Goal: Obtain resource: Download file/media

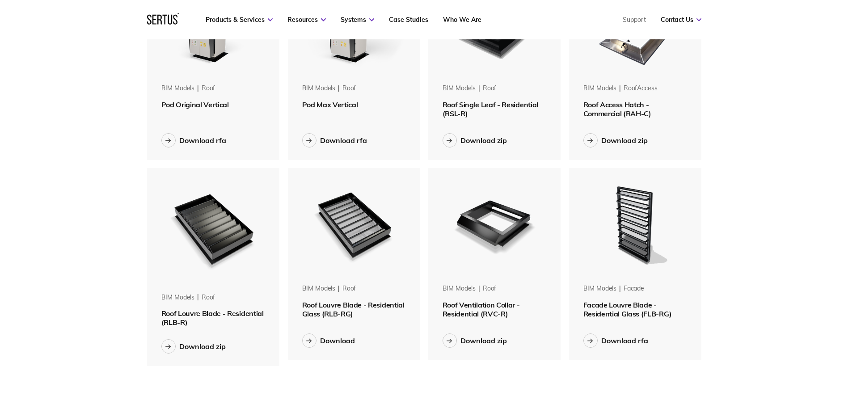
scroll to position [670, 0]
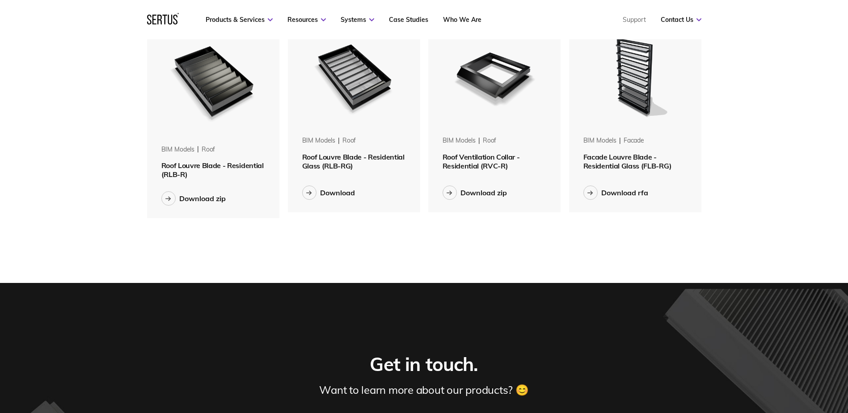
click at [210, 93] on img at bounding box center [213, 80] width 113 height 121
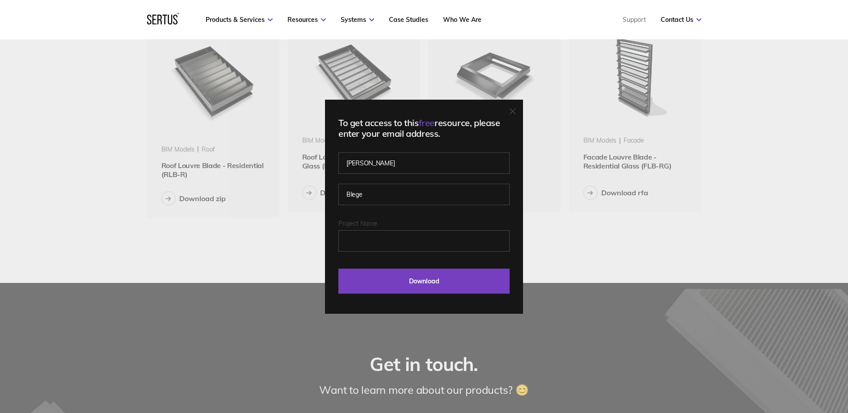
click at [516, 113] on icon at bounding box center [512, 111] width 6 height 6
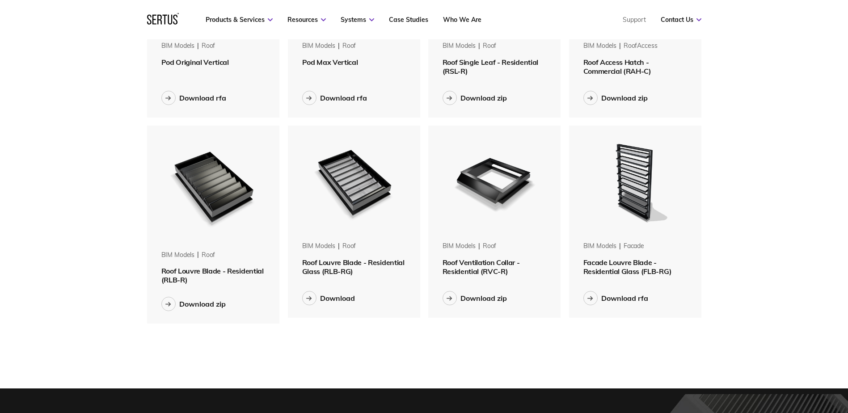
scroll to position [581, 0]
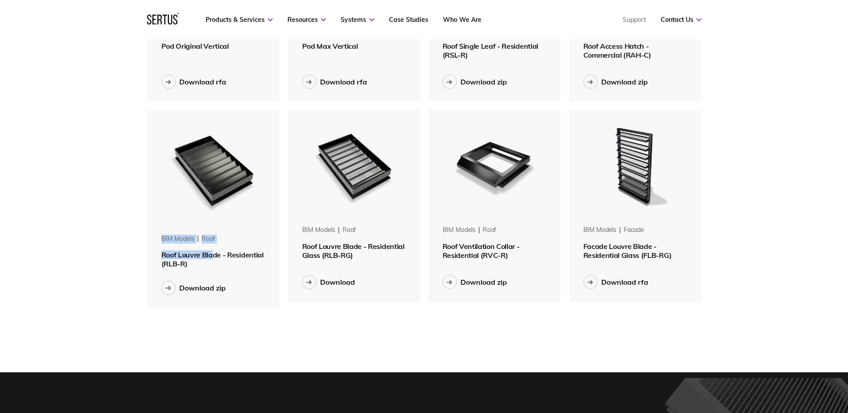
drag, startPoint x: 149, startPoint y: 248, endPoint x: 215, endPoint y: 253, distance: 66.4
click at [215, 253] on div "BIM Models roof Roof Louvre Blade - Residential (RLB-R)" at bounding box center [213, 251] width 133 height 34
click at [93, 104] on div "Menu Resources Systems Products Case Studies Who we are Contact us Support Book…" at bounding box center [424, 132] width 848 height 1426
click at [233, 15] on nav "Products & Services Resources Systems Case Studies Who We Are Support Contact U…" at bounding box center [424, 19] width 554 height 39
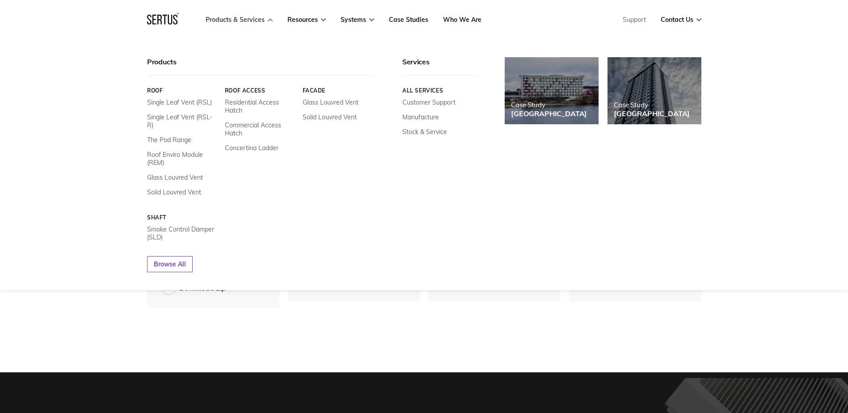
click at [241, 22] on link "Products & Services" at bounding box center [239, 20] width 67 height 8
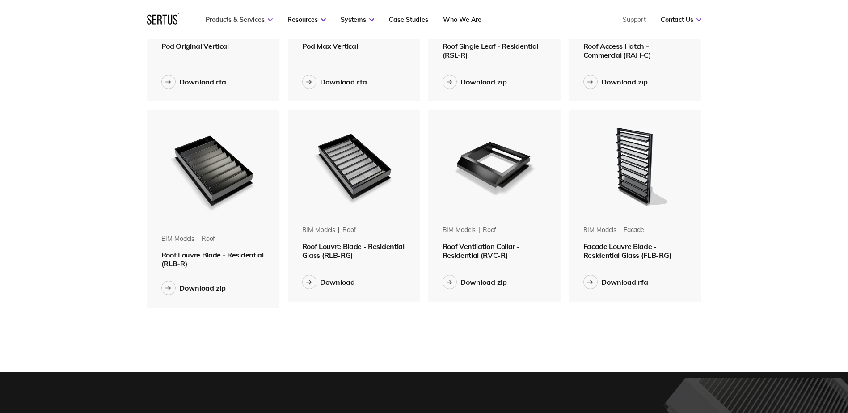
click at [241, 22] on link "Products & Services" at bounding box center [239, 20] width 67 height 8
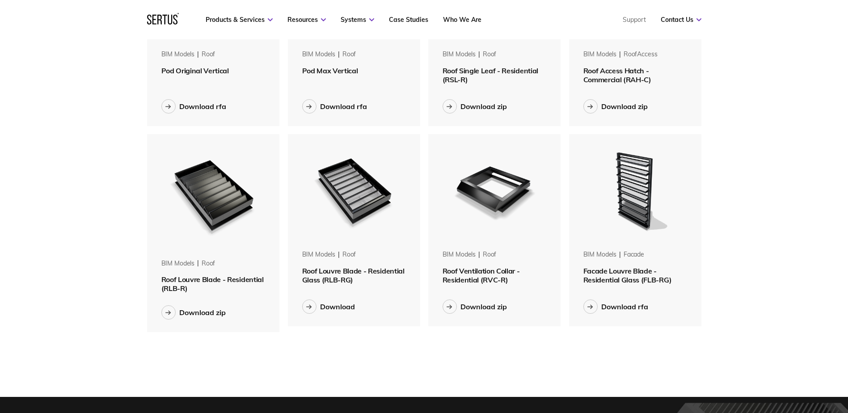
scroll to position [536, 0]
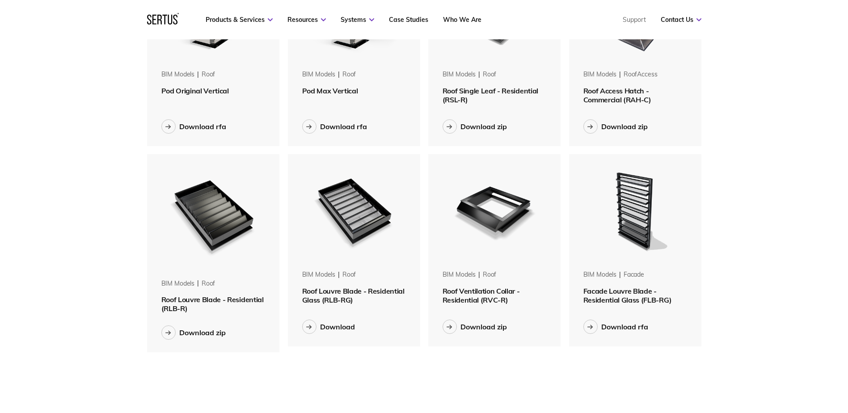
click at [219, 239] on img at bounding box center [213, 214] width 113 height 121
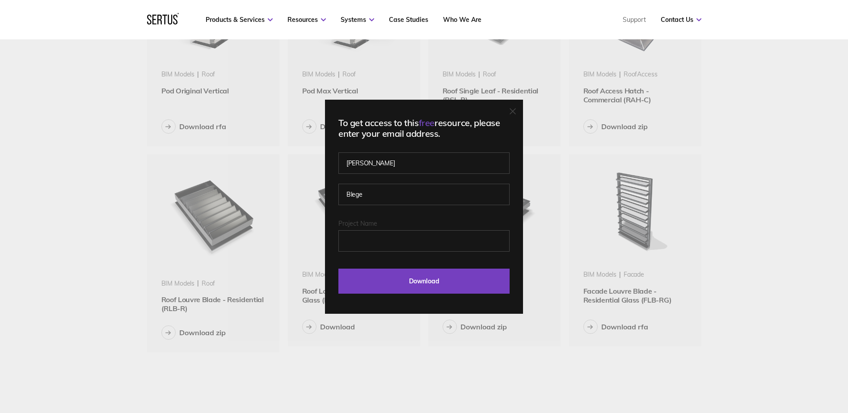
click at [520, 109] on div "To get access to this free resource, please enter your email address. [PERSON_N…" at bounding box center [424, 207] width 198 height 214
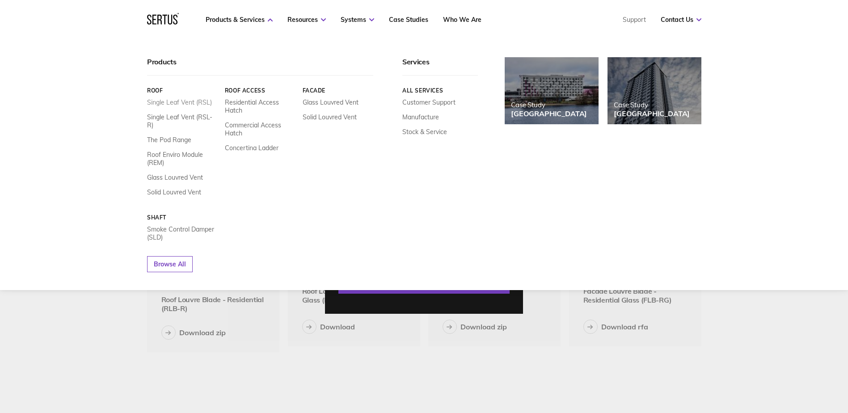
click at [179, 105] on link "Single Leaf Vent (RSL)" at bounding box center [179, 102] width 65 height 8
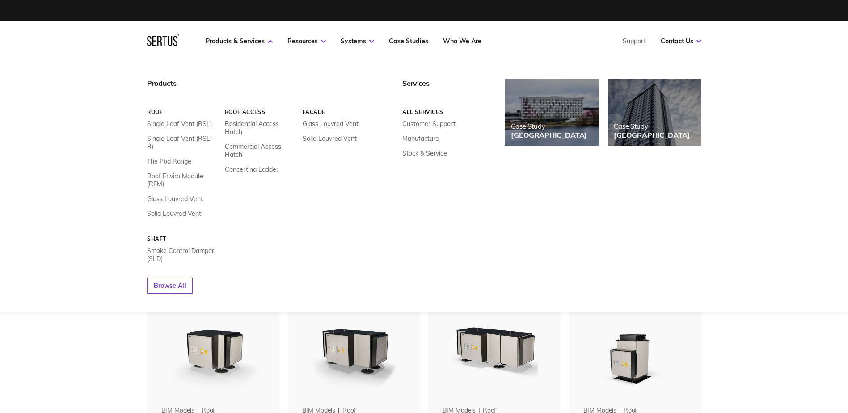
click at [160, 82] on div "Products" at bounding box center [260, 88] width 226 height 18
click at [164, 38] on icon at bounding box center [163, 40] width 32 height 12
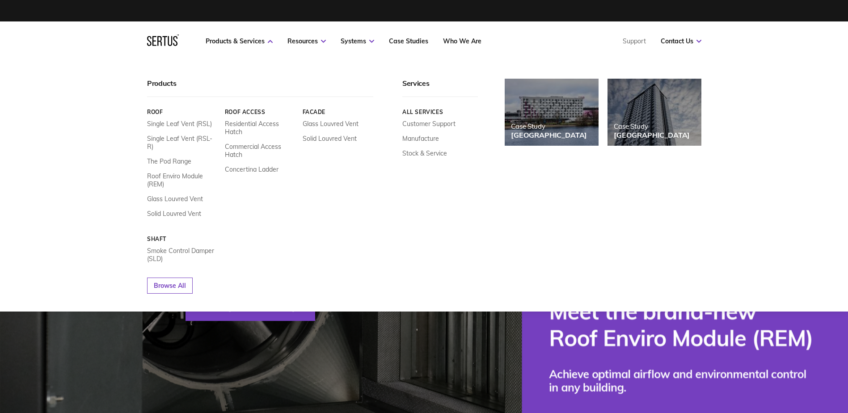
click at [238, 46] on nav "Products & Services Resources Systems Case Studies Who We Are Support Contact U…" at bounding box center [424, 40] width 554 height 39
click at [248, 39] on link "Products & Services" at bounding box center [239, 41] width 67 height 8
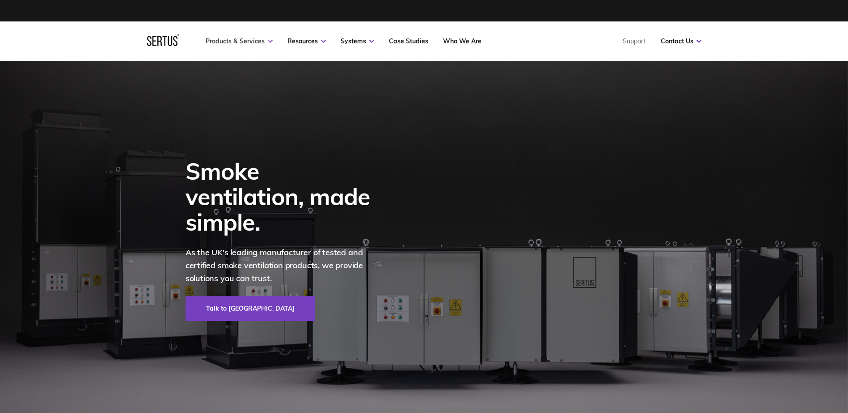
click at [245, 40] on link "Products & Services" at bounding box center [239, 41] width 67 height 8
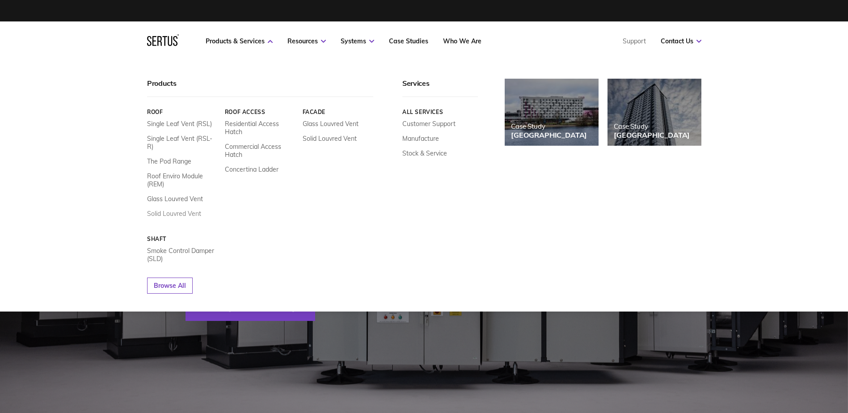
click at [174, 210] on link "Solid Louvred Vent" at bounding box center [174, 214] width 54 height 8
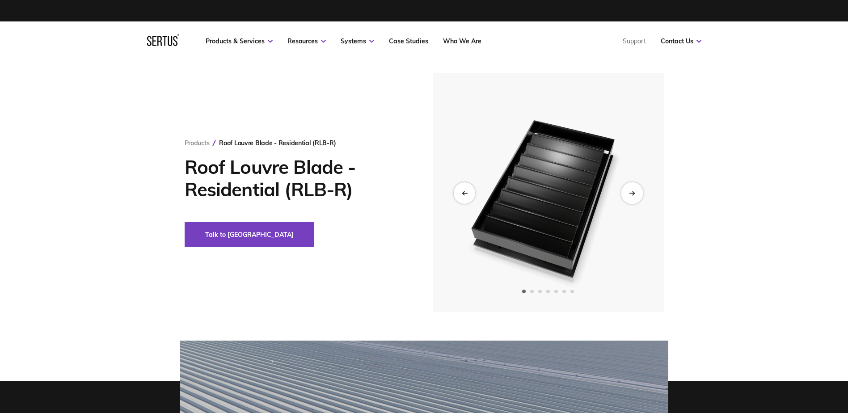
click at [632, 191] on div "Next slide" at bounding box center [632, 193] width 22 height 22
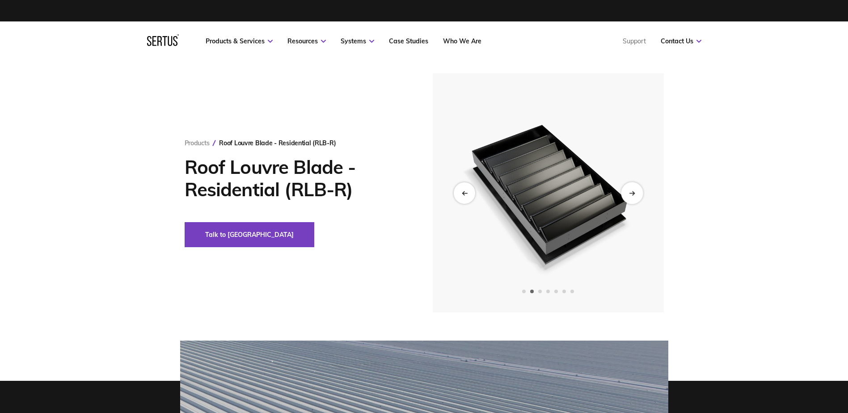
click at [631, 191] on icon "Next slide" at bounding box center [632, 192] width 6 height 5
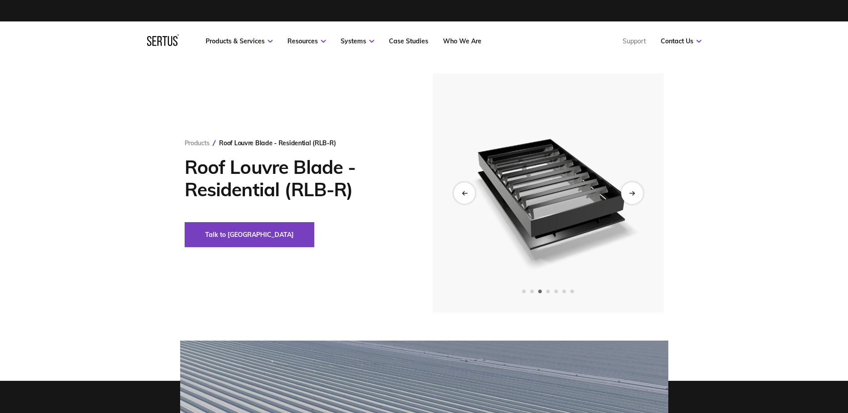
click at [631, 191] on icon "Next slide" at bounding box center [632, 192] width 6 height 5
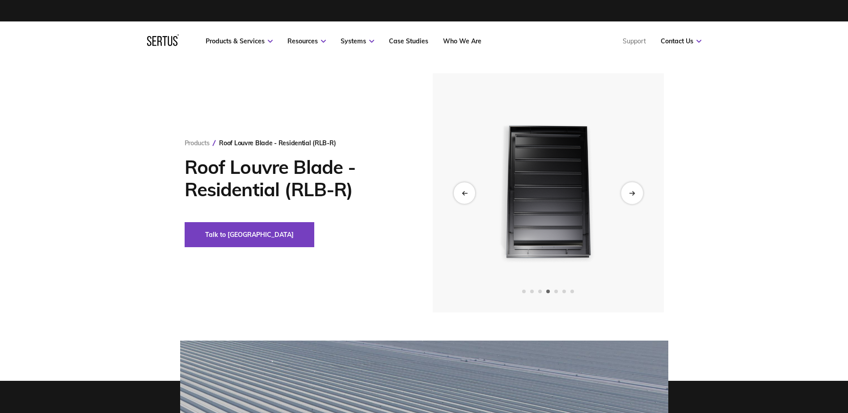
click at [631, 191] on icon "Next slide" at bounding box center [632, 192] width 6 height 5
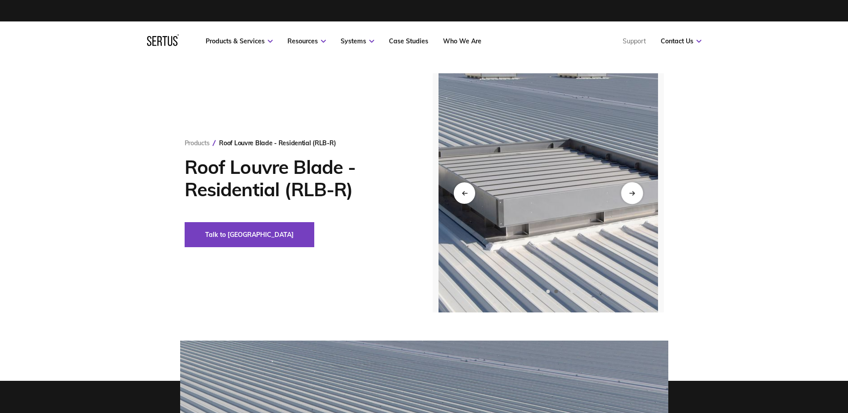
click at [631, 191] on icon "Next slide" at bounding box center [632, 192] width 6 height 5
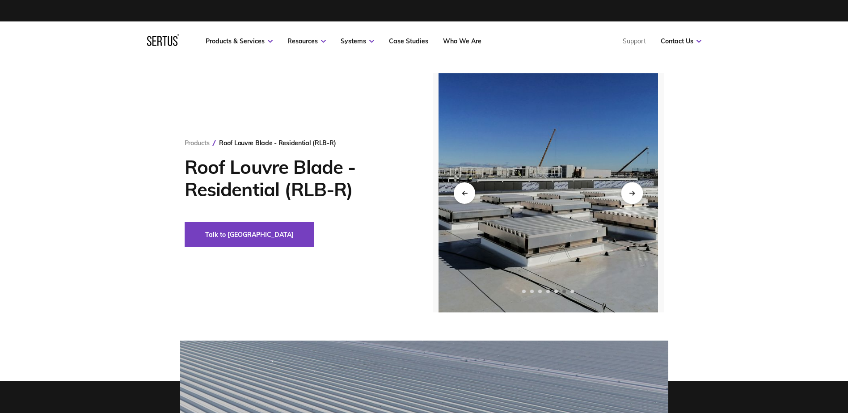
click at [634, 195] on icon "Next slide" at bounding box center [632, 192] width 6 height 5
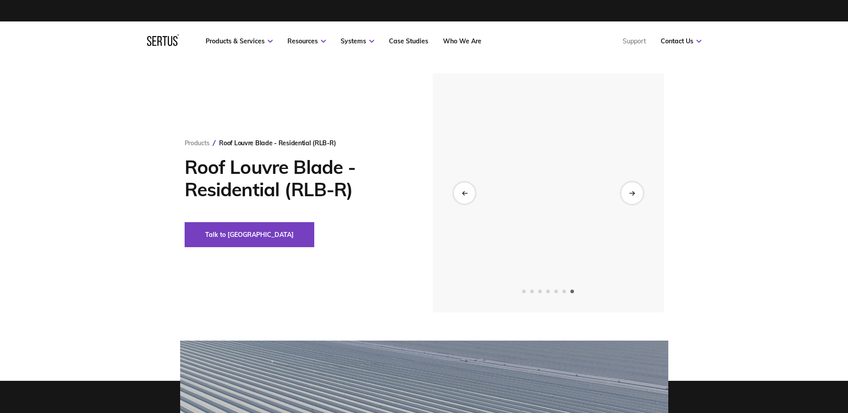
click at [634, 195] on icon "Next slide" at bounding box center [632, 192] width 6 height 5
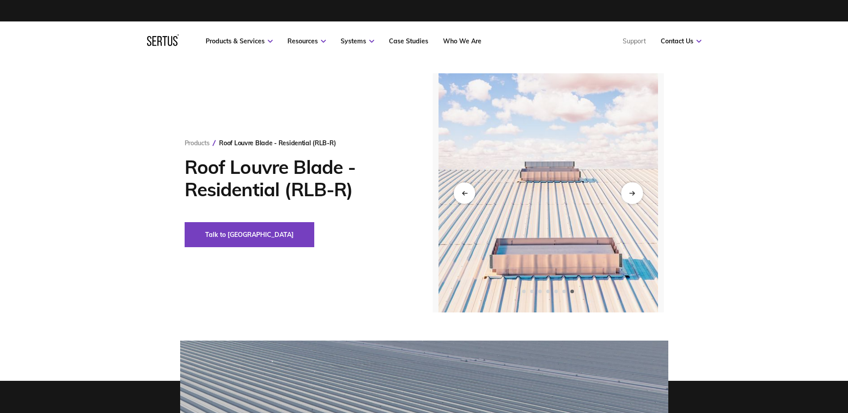
click at [635, 194] on icon "Next slide" at bounding box center [632, 192] width 6 height 5
click at [456, 191] on div "Previous slide" at bounding box center [464, 193] width 22 height 22
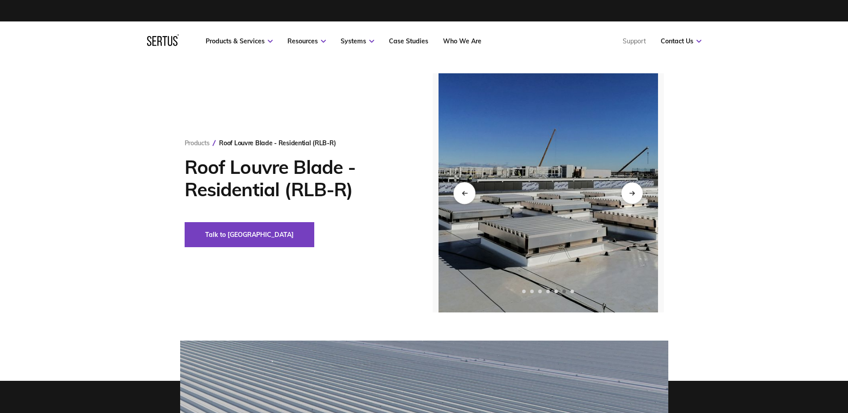
click at [456, 191] on div "Previous slide" at bounding box center [464, 193] width 22 height 22
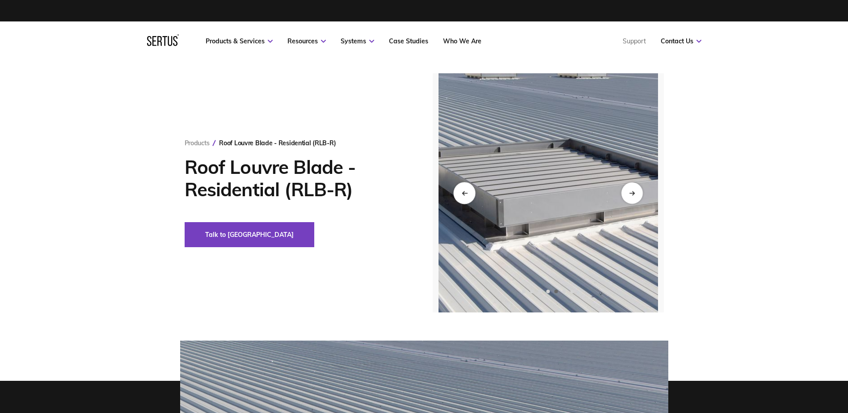
click at [456, 191] on div "Previous slide" at bounding box center [464, 193] width 22 height 22
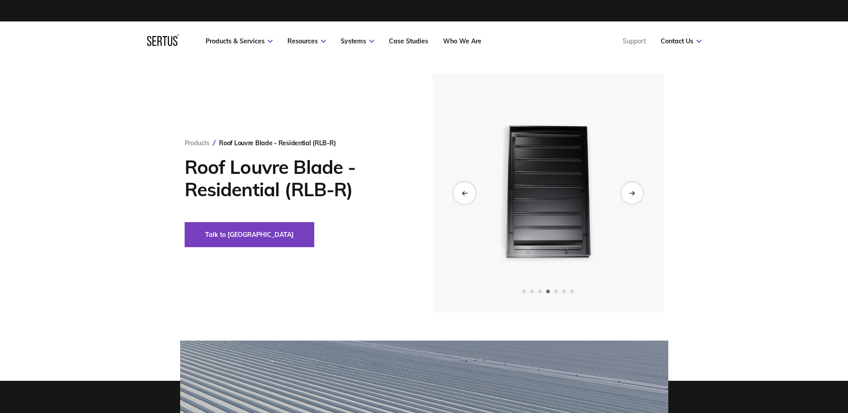
click at [457, 191] on div "Previous slide" at bounding box center [464, 193] width 22 height 22
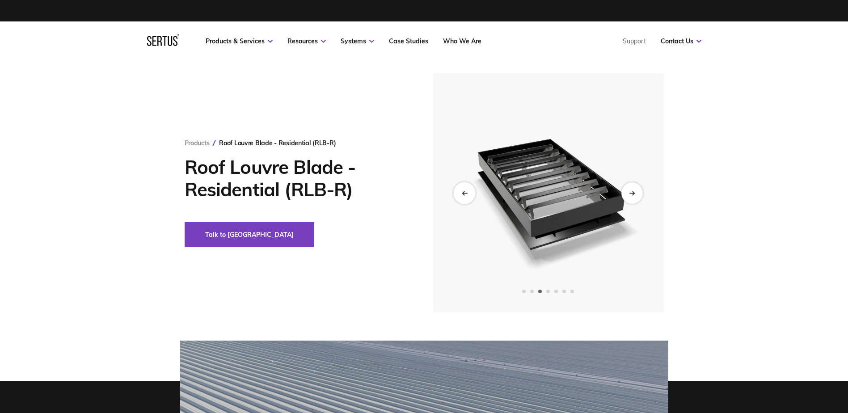
click at [457, 191] on div "Previous slide" at bounding box center [464, 193] width 22 height 22
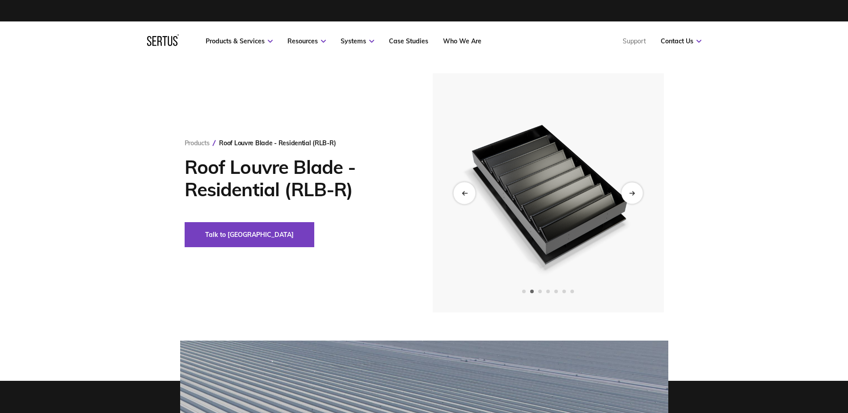
click at [457, 191] on div "Previous slide" at bounding box center [464, 193] width 22 height 22
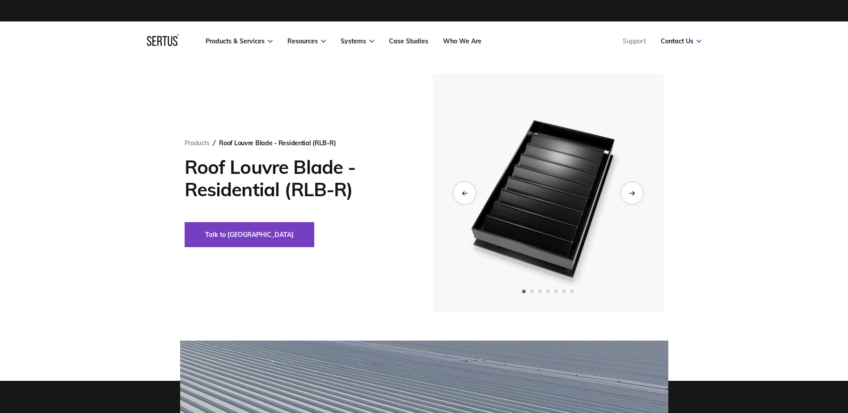
click at [461, 192] on div "Previous slide" at bounding box center [464, 193] width 22 height 22
click at [465, 193] on icon "Previous slide" at bounding box center [464, 193] width 5 height 0
click at [461, 190] on icon "Previous slide" at bounding box center [464, 192] width 6 height 5
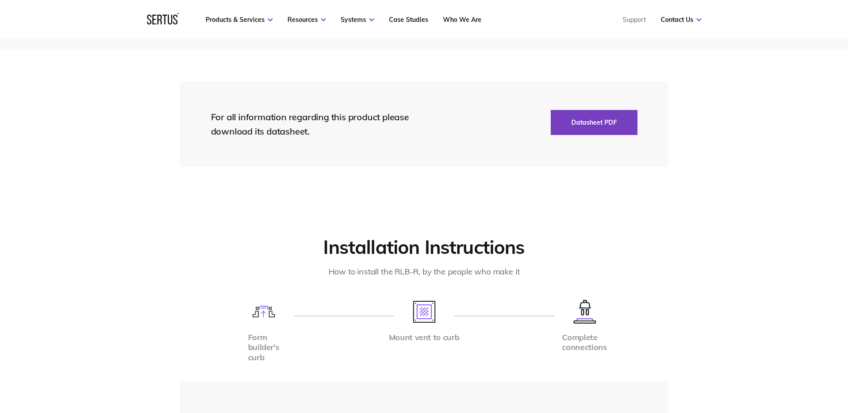
scroll to position [2056, 0]
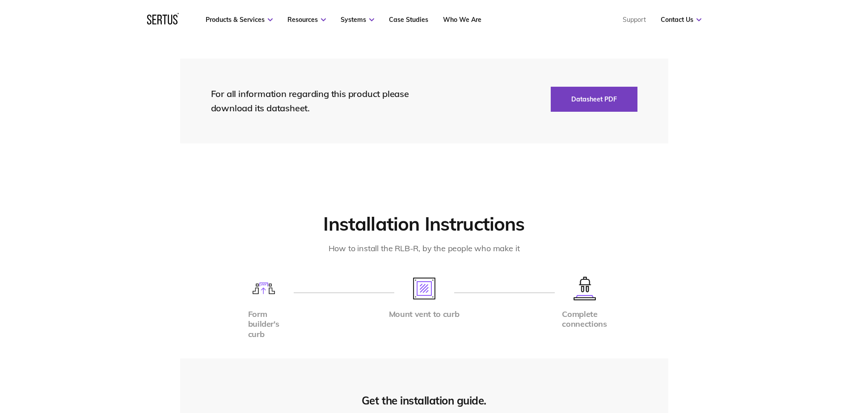
click at [265, 288] on img at bounding box center [263, 288] width 22 height 12
click at [285, 297] on div "Form builder's curb Mount vent to curb Complete connections" at bounding box center [423, 293] width 343 height 32
click at [412, 297] on div "Form builder's curb Mount vent to curb Complete connections" at bounding box center [423, 293] width 343 height 32
click at [440, 295] on div "Form builder's curb Mount vent to curb Complete connections" at bounding box center [423, 293] width 343 height 32
click at [261, 291] on img at bounding box center [263, 288] width 22 height 12
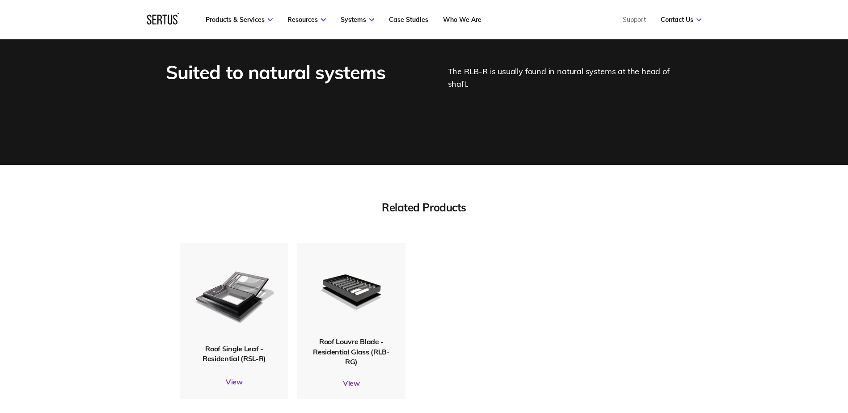
scroll to position [2637, 0]
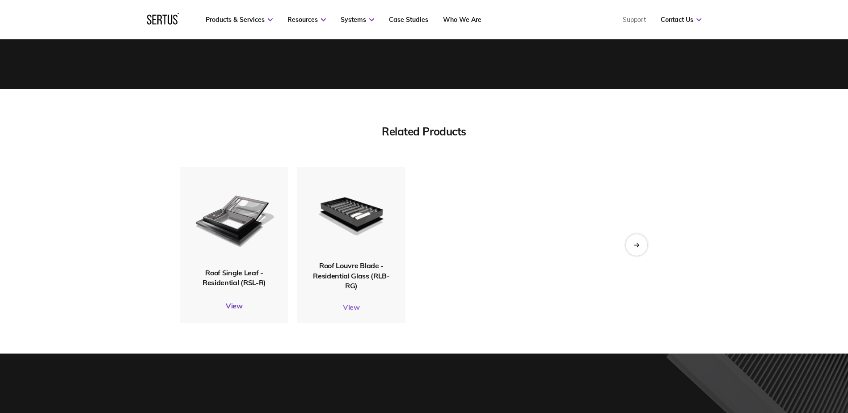
click at [356, 305] on link "View" at bounding box center [351, 307] width 108 height 9
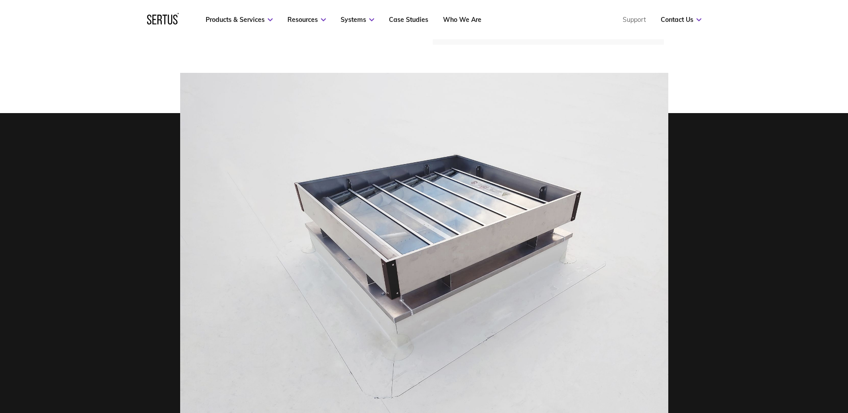
scroll to position [358, 0]
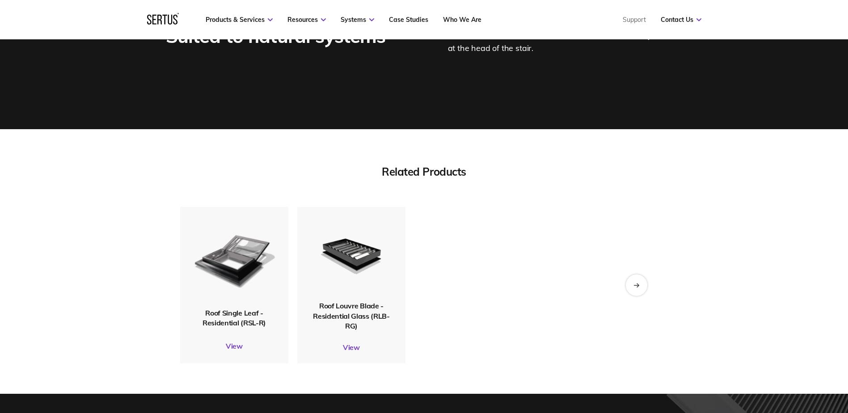
drag, startPoint x: 252, startPoint y: 196, endPoint x: 257, endPoint y: 190, distance: 7.3
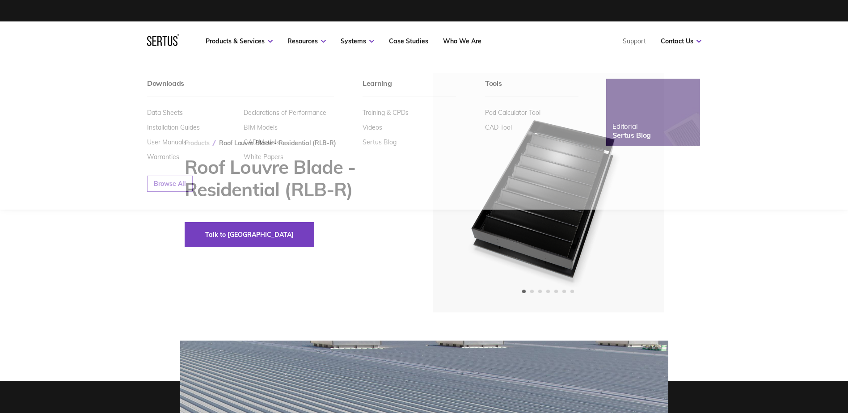
click at [318, 252] on div "Products Roof Louvre Blade - Residential (RLB-R) Roof Louvre Blade - Residentia…" at bounding box center [424, 192] width 524 height 239
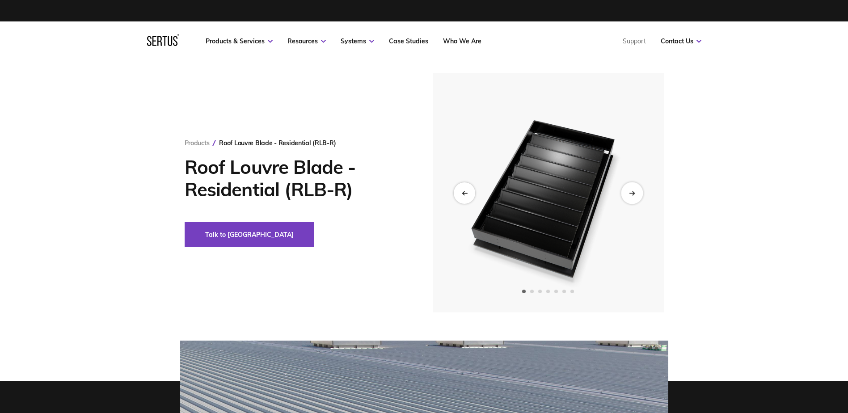
click at [625, 189] on div "Next slide" at bounding box center [632, 193] width 22 height 22
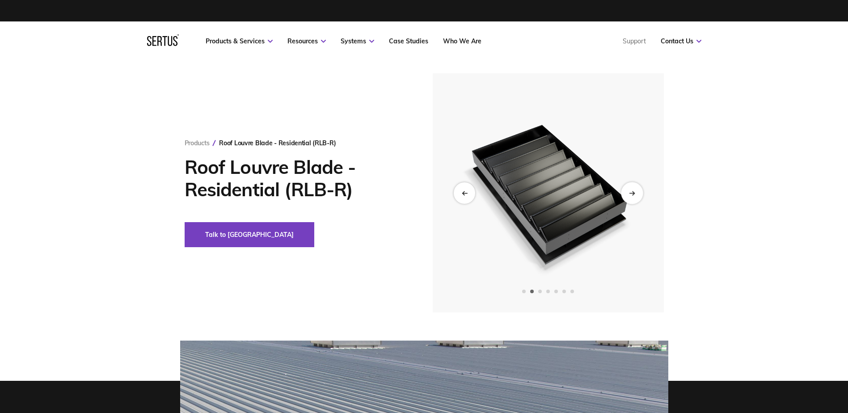
click at [631, 189] on div "Next slide" at bounding box center [632, 193] width 22 height 22
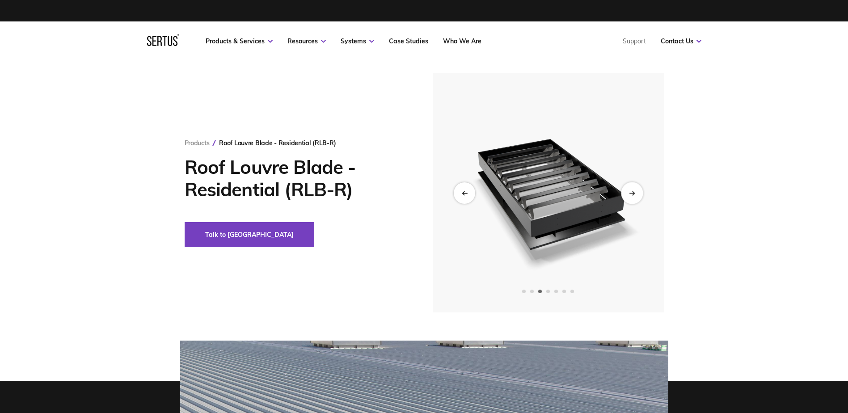
click at [629, 189] on div "Next slide" at bounding box center [632, 193] width 22 height 22
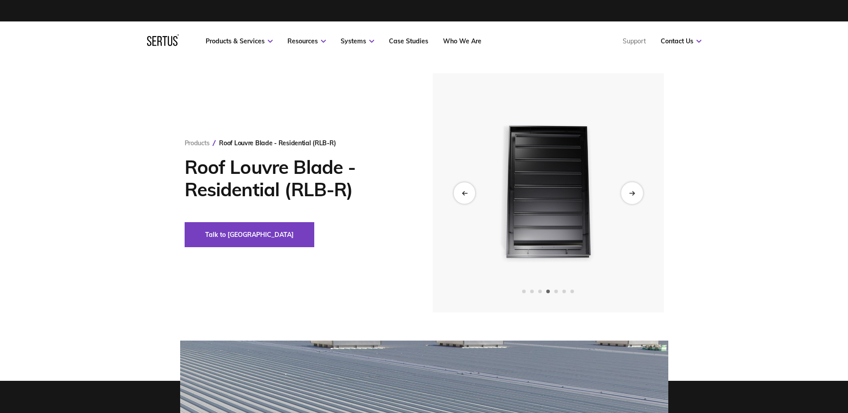
click at [629, 189] on div "Next slide" at bounding box center [632, 193] width 22 height 22
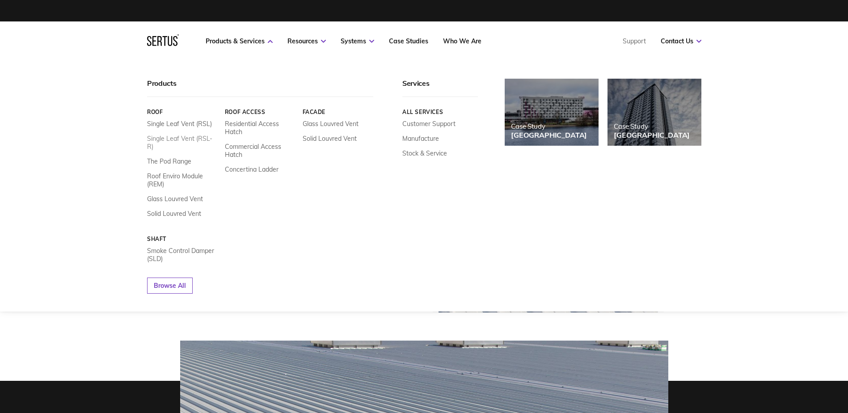
click at [178, 140] on link "Single Leaf Vent (RSL-R)" at bounding box center [182, 143] width 71 height 16
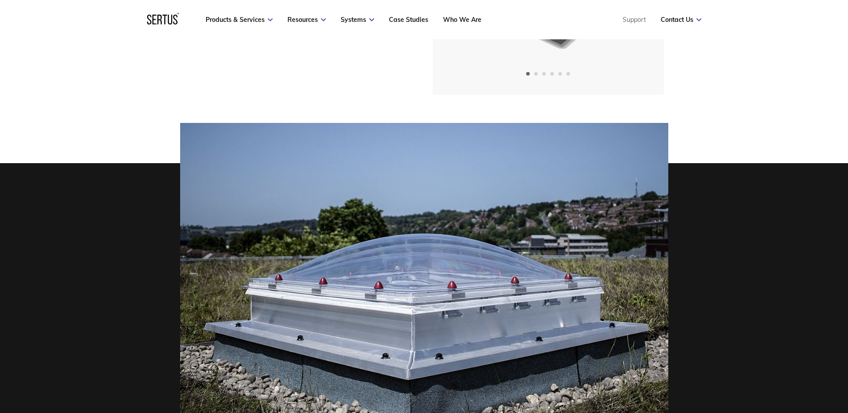
scroll to position [45, 0]
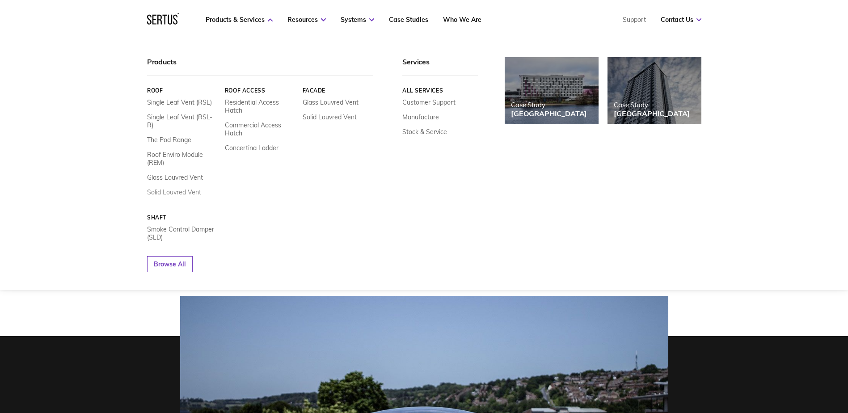
click at [177, 182] on div "Single Leaf Vent (RSL) Single Leaf Vent (RSL-R) The Pod Range Roof Enviro Modul…" at bounding box center [182, 147] width 71 height 98
click at [177, 188] on link "Solid Louvred Vent" at bounding box center [174, 192] width 54 height 8
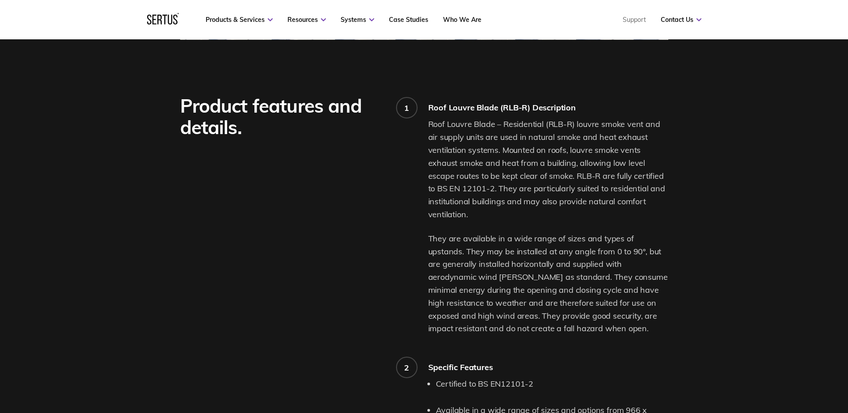
scroll to position [536, 0]
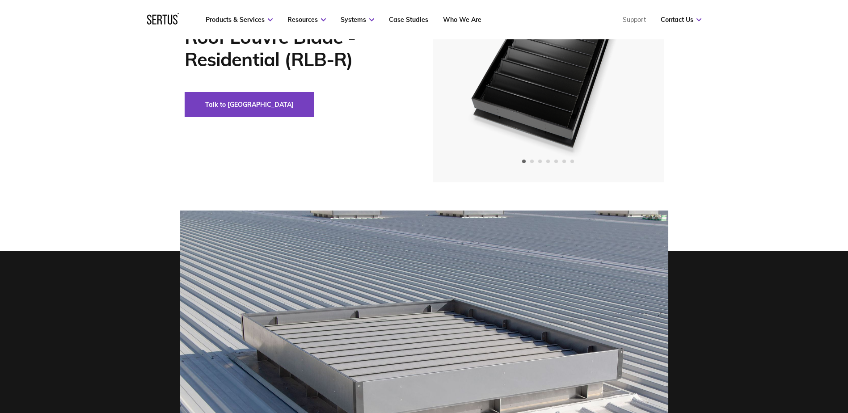
scroll to position [0, 0]
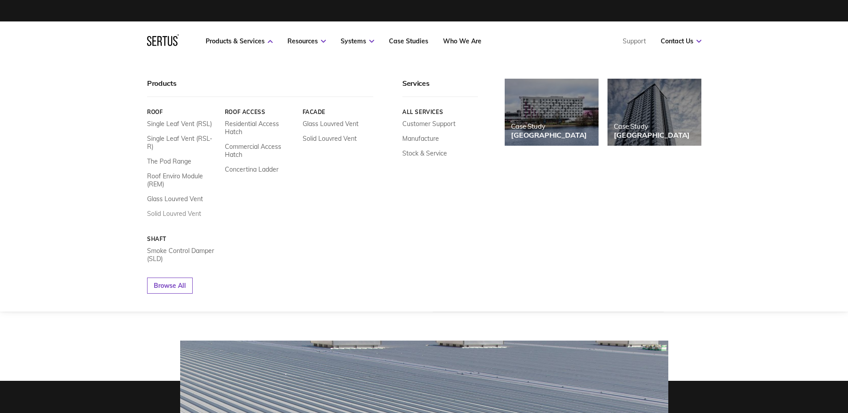
click at [185, 210] on link "Solid Louvred Vent" at bounding box center [174, 214] width 54 height 8
click at [197, 210] on link "Solid Louvred Vent" at bounding box center [174, 214] width 54 height 8
click at [174, 157] on link "The Pod Range" at bounding box center [169, 161] width 44 height 8
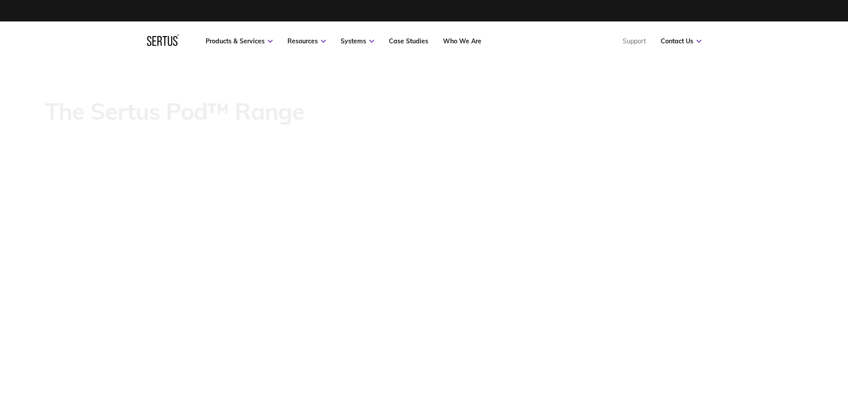
click at [249, 45] on nav "Products & Services Resources Systems Case Studies Who We Are Support Contact U…" at bounding box center [424, 40] width 554 height 39
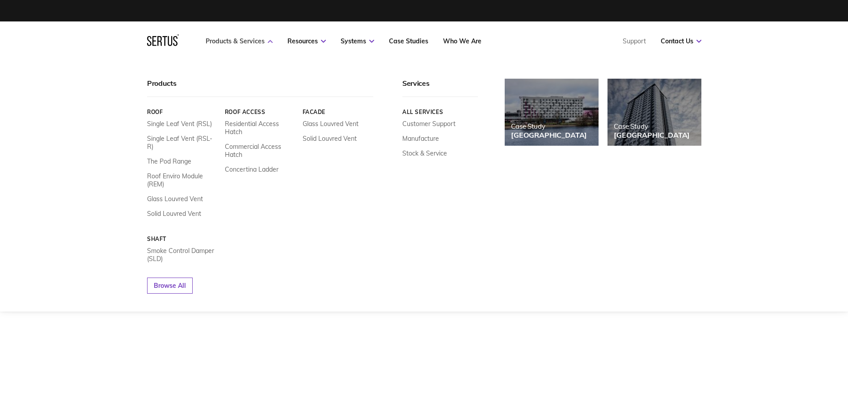
click at [257, 42] on link "Products & Services" at bounding box center [239, 41] width 67 height 8
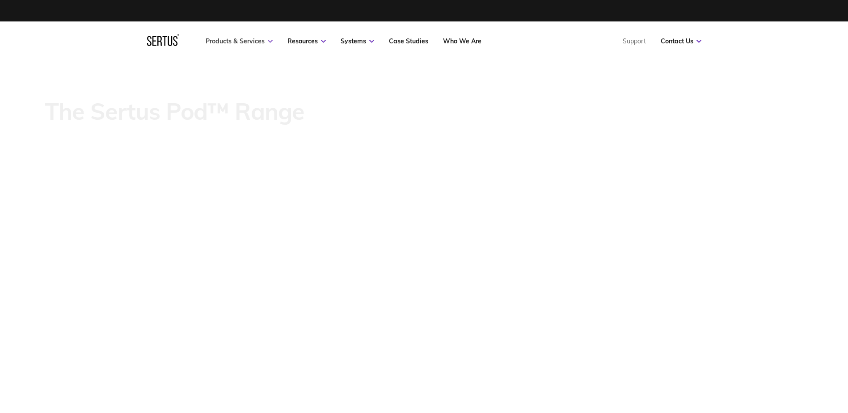
click at [257, 42] on link "Products & Services" at bounding box center [239, 41] width 67 height 8
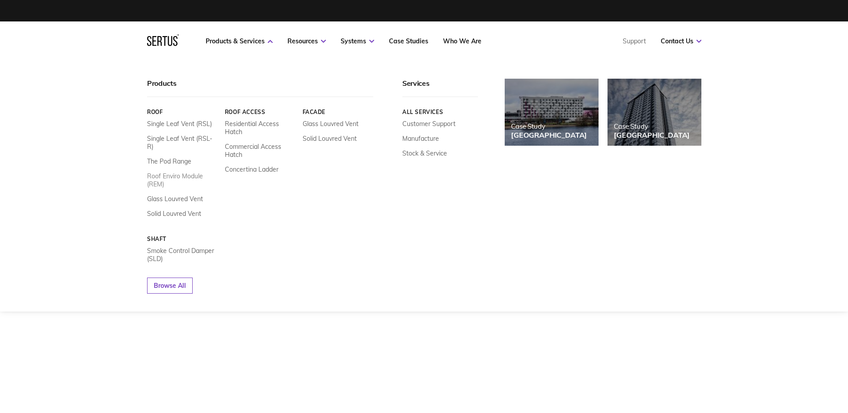
click at [180, 172] on link "Roof Enviro Module (REM)" at bounding box center [182, 180] width 71 height 16
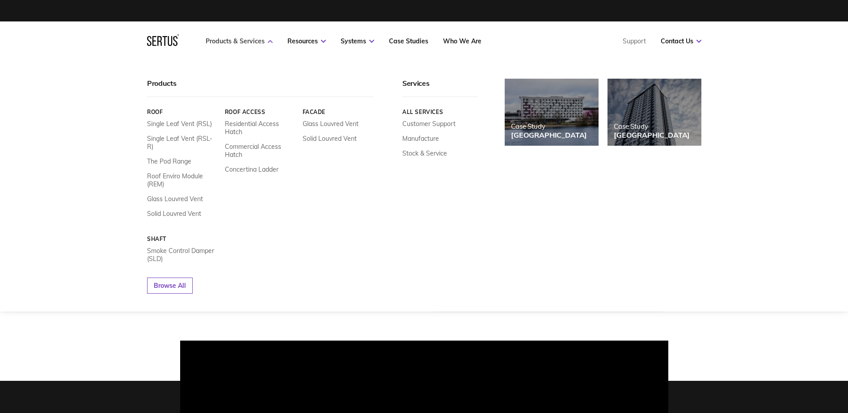
click at [244, 43] on link "Products & Services" at bounding box center [239, 41] width 67 height 8
click at [257, 40] on link "Products & Services" at bounding box center [239, 41] width 67 height 8
click at [236, 41] on link "Products & Services" at bounding box center [239, 41] width 67 height 8
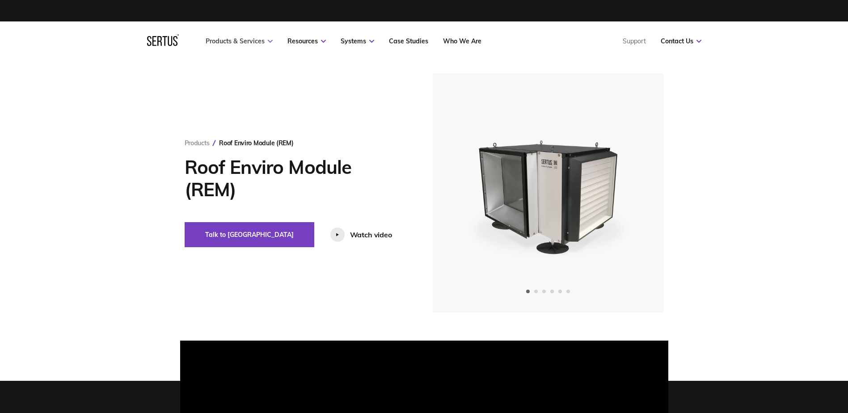
click at [236, 41] on link "Products & Services" at bounding box center [239, 41] width 67 height 8
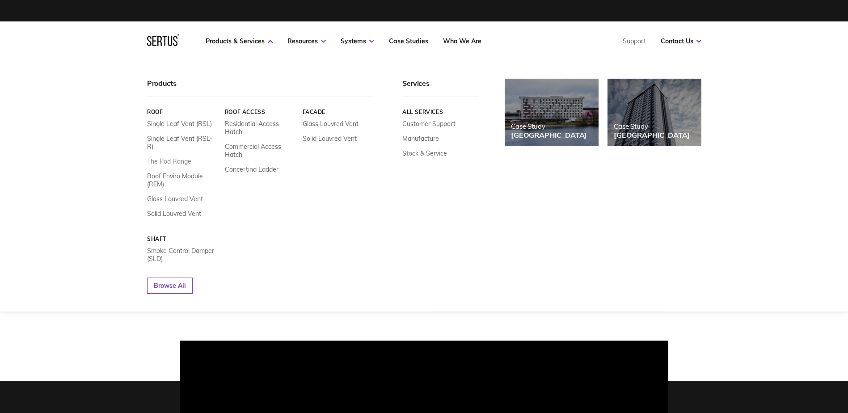
click at [173, 157] on link "The Pod Range" at bounding box center [169, 161] width 44 height 8
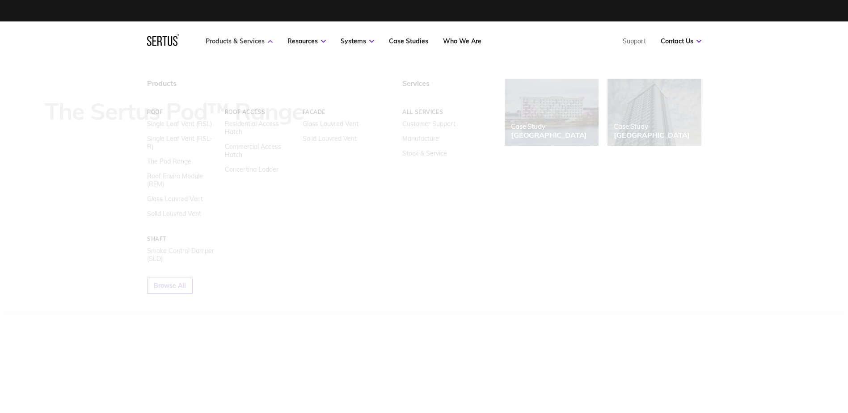
click at [258, 44] on link "Products & Services" at bounding box center [239, 41] width 67 height 8
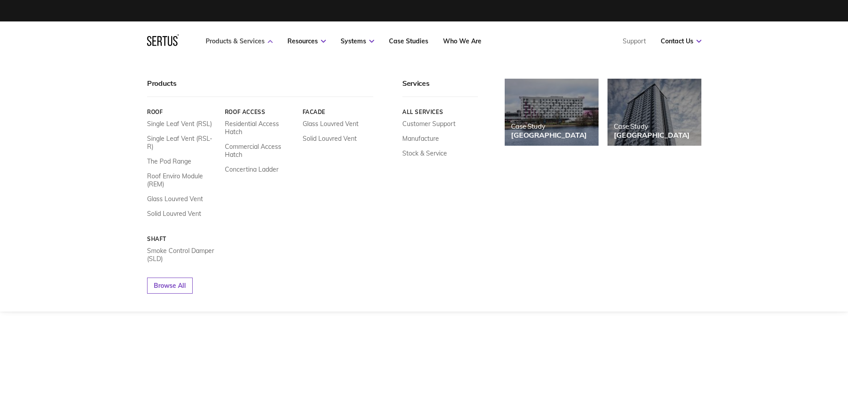
click at [253, 40] on link "Products & Services" at bounding box center [239, 41] width 67 height 8
click at [236, 40] on link "Products & Services" at bounding box center [239, 41] width 67 height 8
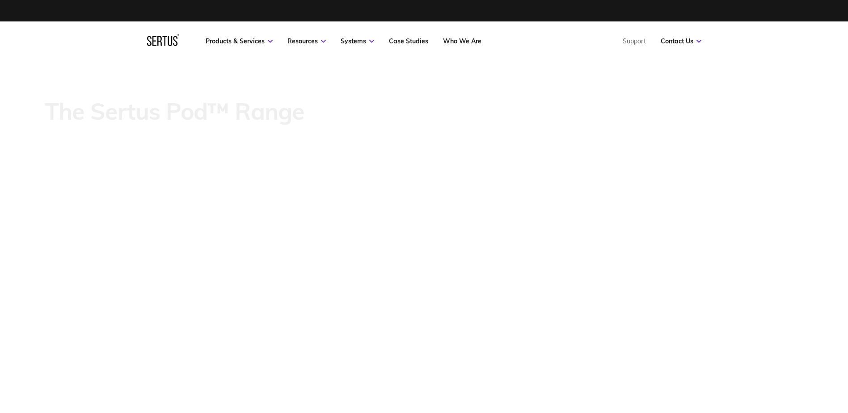
click at [244, 35] on nav "Products & Services Resources Systems Case Studies Who We Are Support Contact U…" at bounding box center [424, 40] width 554 height 39
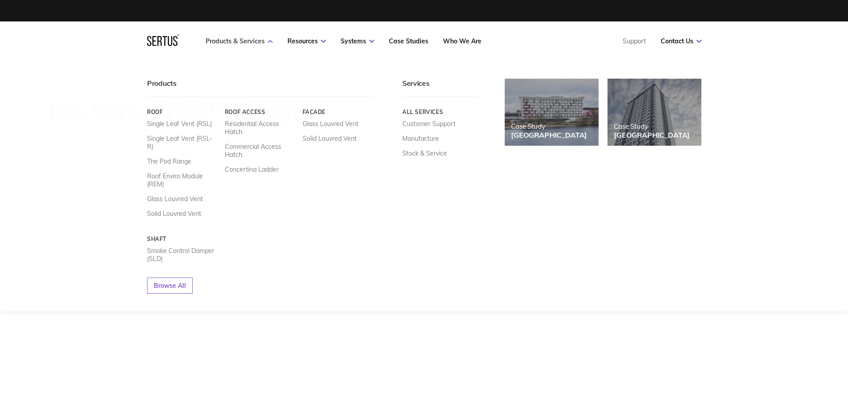
click at [243, 41] on link "Products & Services" at bounding box center [239, 41] width 67 height 8
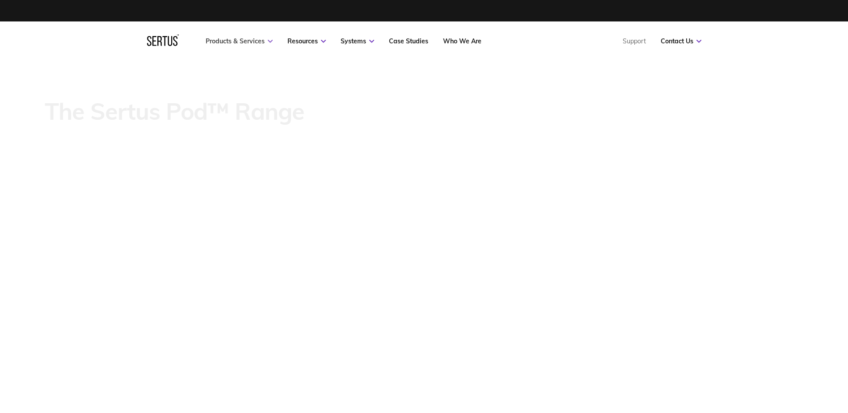
click at [243, 41] on link "Products & Services" at bounding box center [239, 41] width 67 height 8
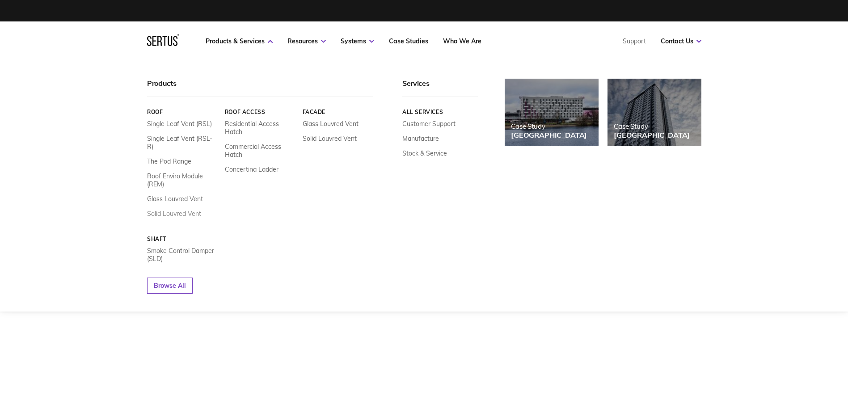
click at [191, 210] on link "Solid Louvred Vent" at bounding box center [174, 214] width 54 height 8
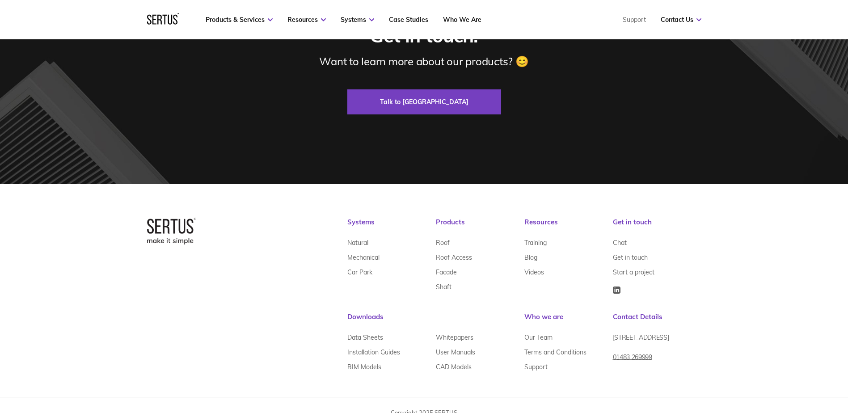
scroll to position [3051, 0]
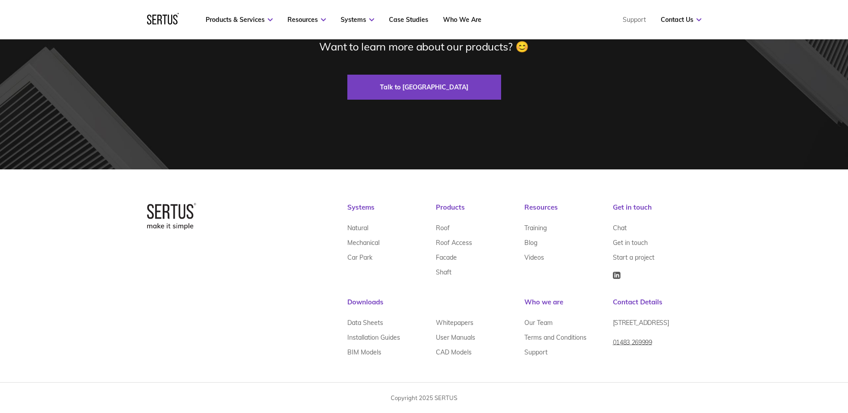
drag, startPoint x: 709, startPoint y: 297, endPoint x: 694, endPoint y: 328, distance: 35.2
click at [709, 297] on div "Systems Natural Mechanical Car Park Products Roof Roof Access Facade Shaft Reso…" at bounding box center [424, 281] width 590 height 157
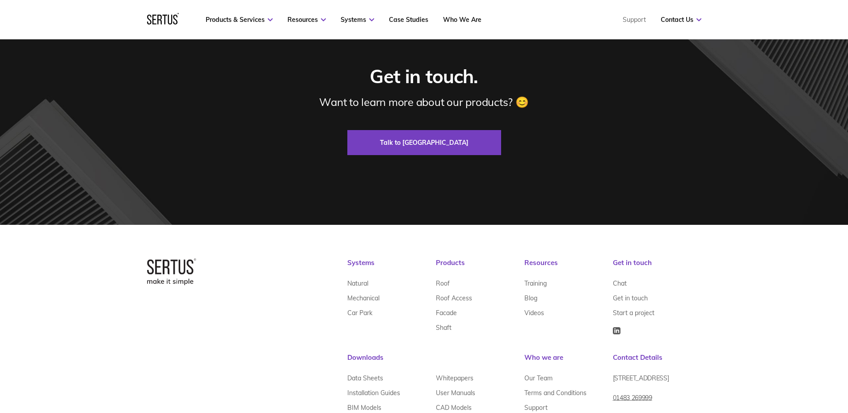
scroll to position [2962, 0]
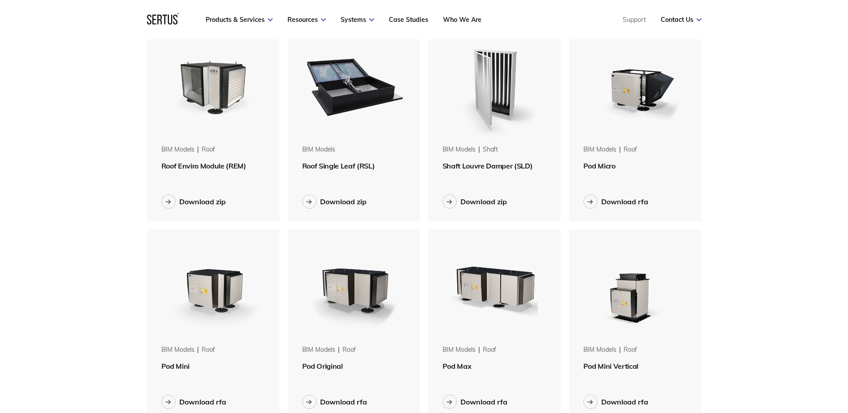
scroll to position [45, 0]
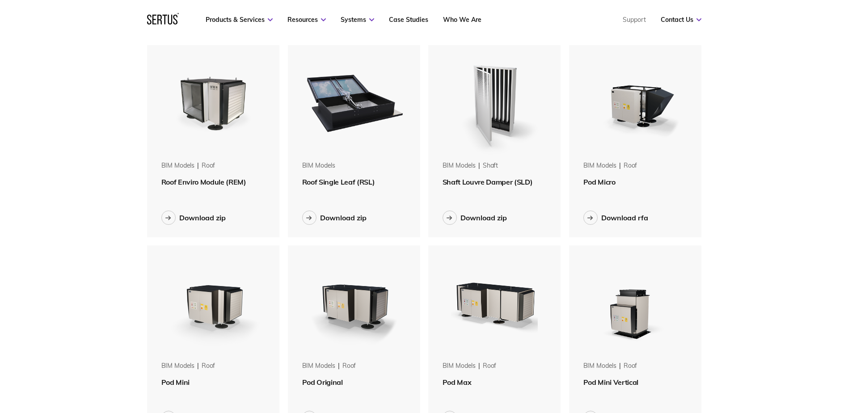
click at [358, 313] on img at bounding box center [354, 301] width 113 height 113
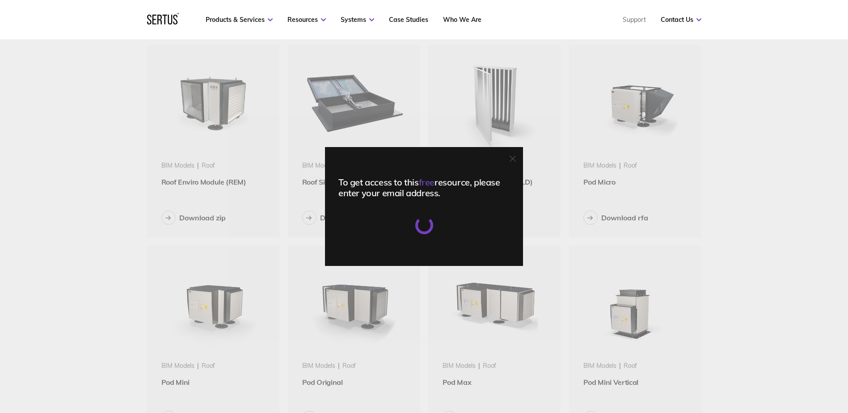
click at [515, 156] on icon at bounding box center [512, 159] width 6 height 6
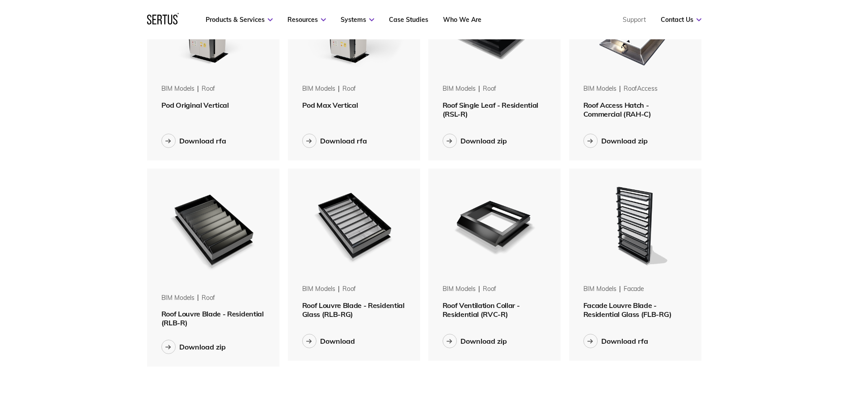
scroll to position [536, 0]
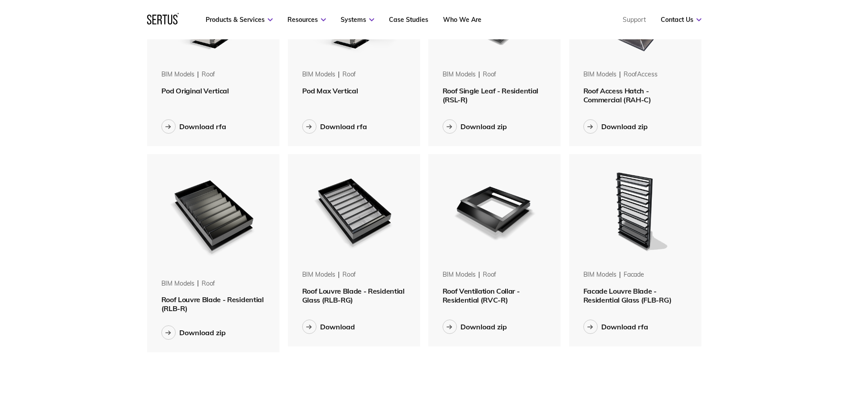
click at [495, 218] on img at bounding box center [494, 210] width 113 height 113
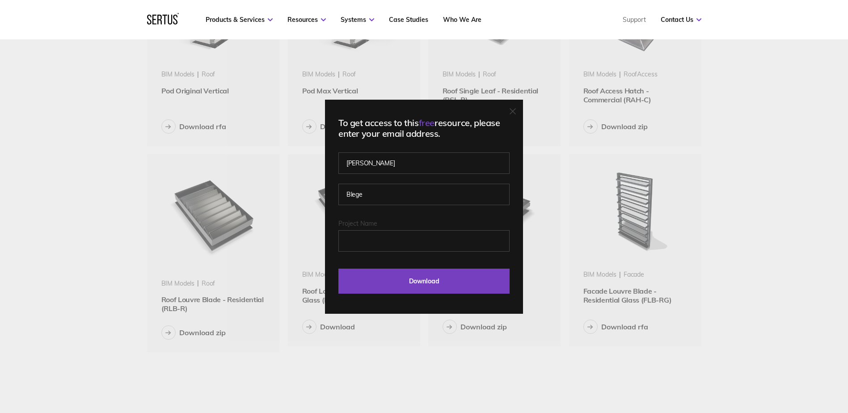
click at [516, 109] on icon at bounding box center [512, 111] width 6 height 6
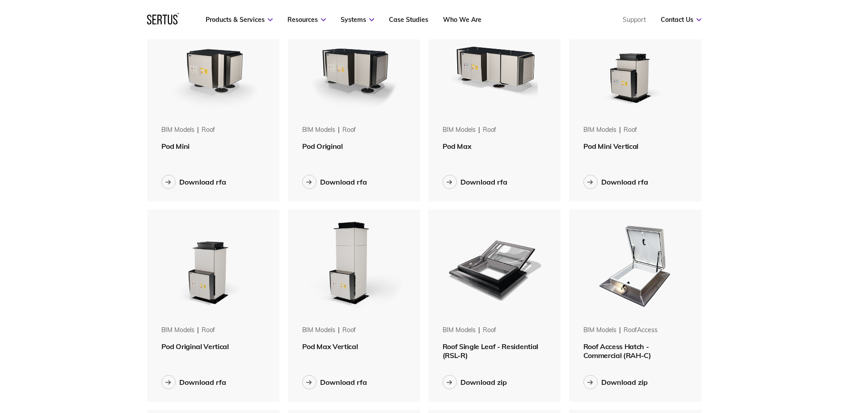
scroll to position [268, 0]
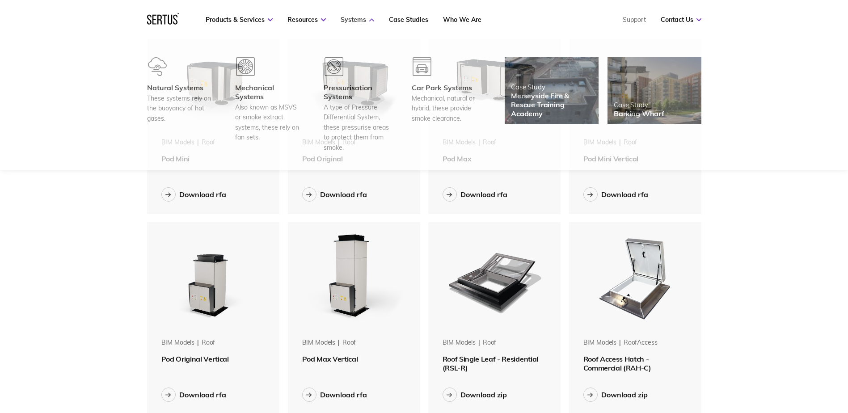
click at [351, 21] on link "Systems" at bounding box center [358, 20] width 34 height 8
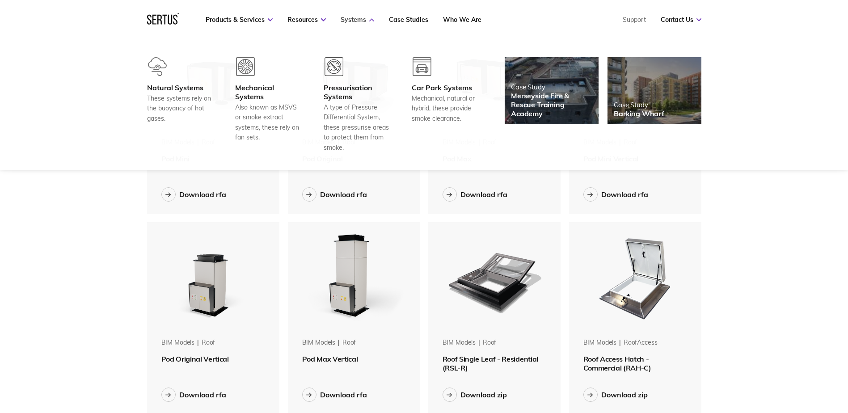
click at [373, 19] on icon at bounding box center [371, 19] width 5 height 3
click at [246, 70] on img at bounding box center [245, 66] width 19 height 19
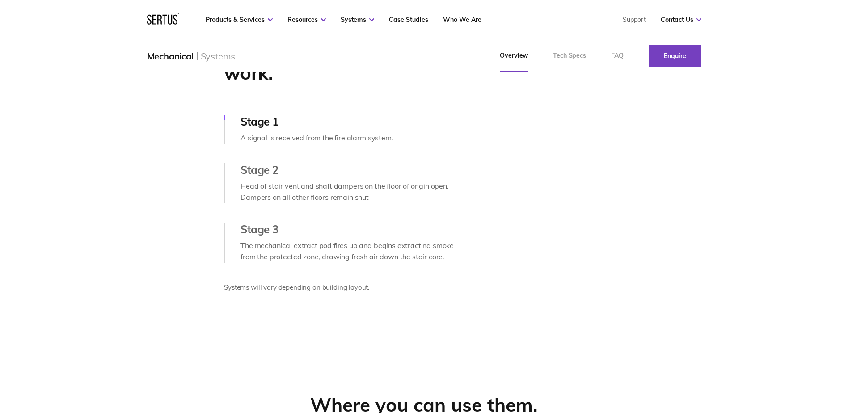
scroll to position [447, 0]
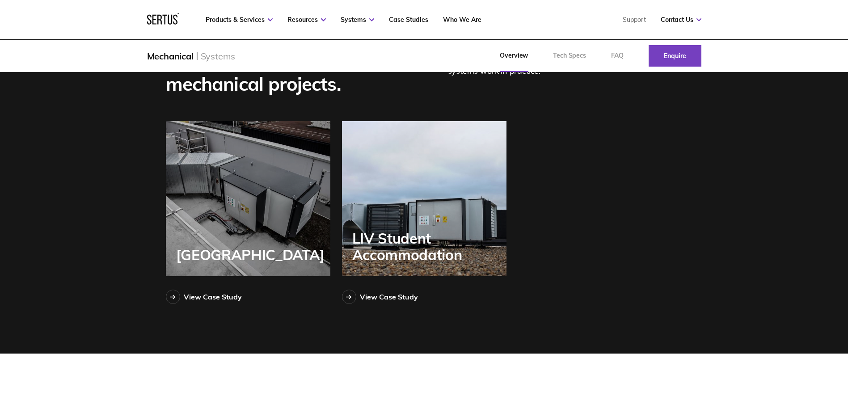
drag, startPoint x: 350, startPoint y: 200, endPoint x: 342, endPoint y: 202, distance: 8.3
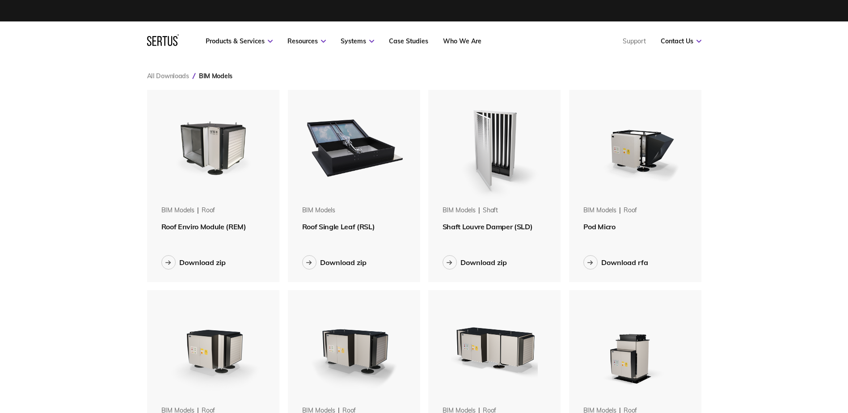
click at [359, 156] on img at bounding box center [354, 146] width 113 height 113
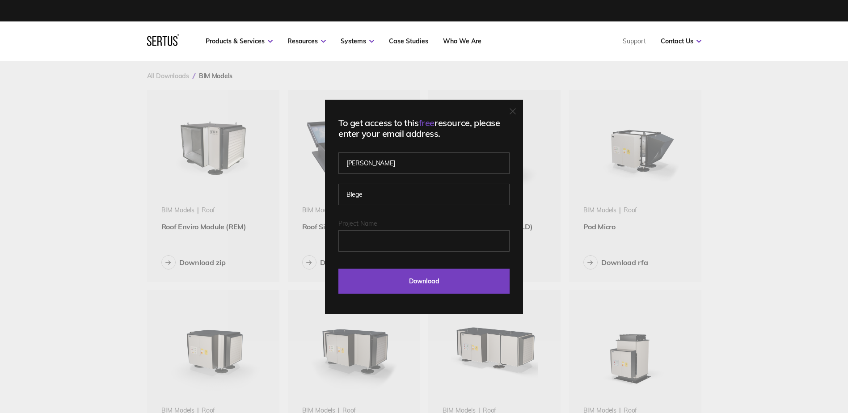
click at [515, 110] on icon at bounding box center [512, 111] width 5 height 5
